Goal: Information Seeking & Learning: Learn about a topic

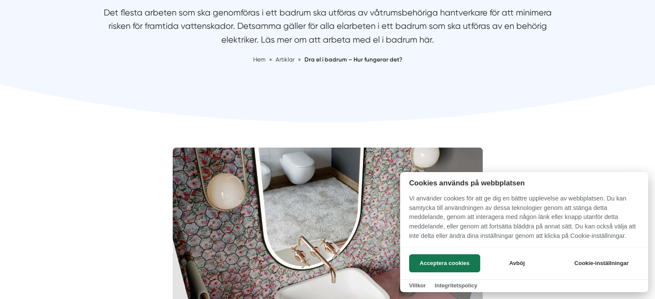
scroll to position [114, 0]
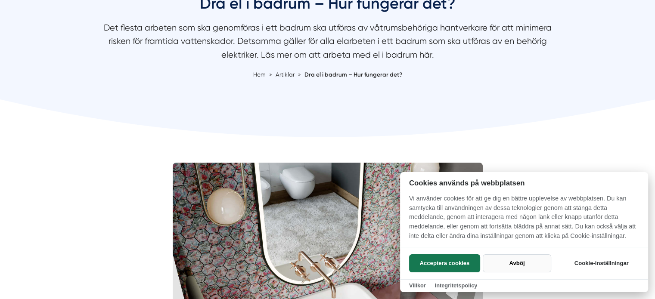
click at [524, 266] on button "Avböj" at bounding box center [517, 263] width 68 height 18
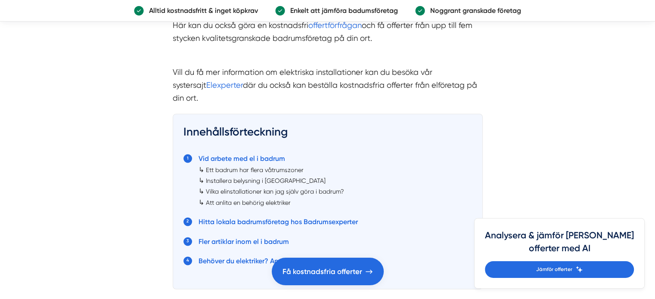
scroll to position [1406, 0]
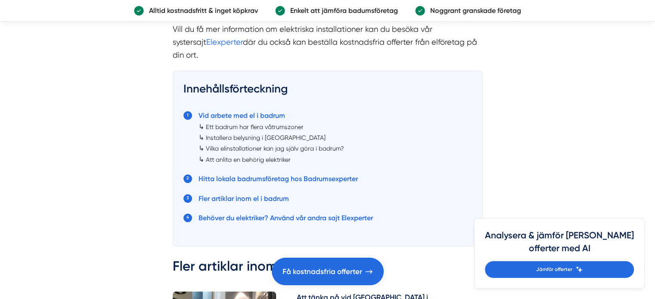
click at [235, 134] on link "Installera belysning i badrum" at bounding box center [266, 137] width 120 height 7
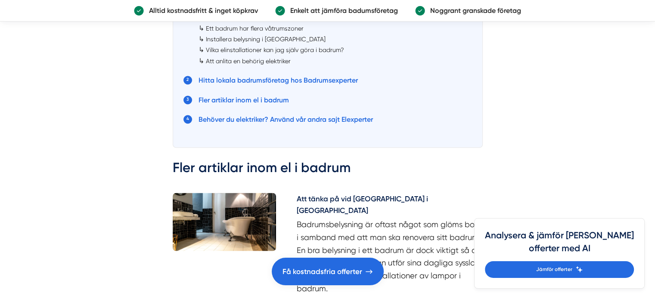
scroll to position [1590, 0]
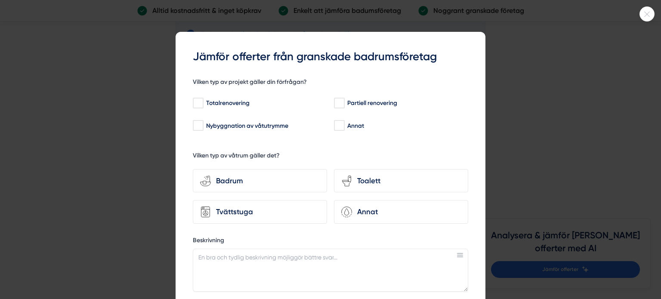
click at [646, 12] on icon at bounding box center [647, 14] width 14 height 5
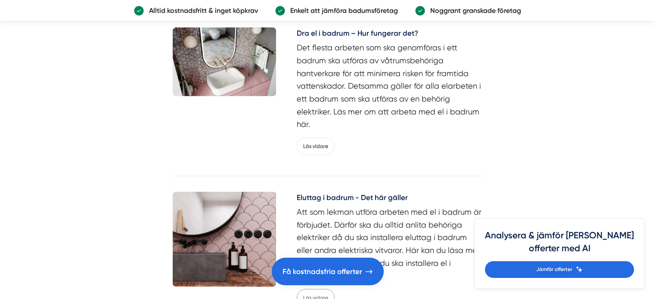
scroll to position [1891, 0]
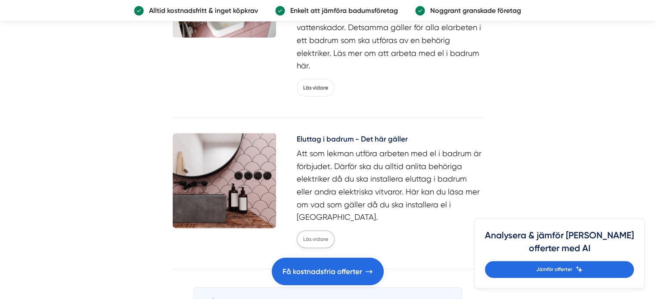
click at [317, 231] on link "Läs vidare" at bounding box center [316, 240] width 38 height 18
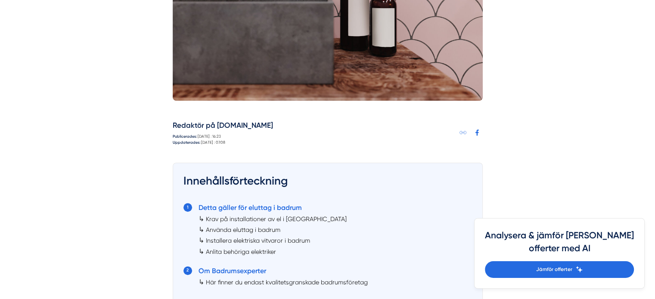
scroll to position [474, 0]
